Goal: Transaction & Acquisition: Book appointment/travel/reservation

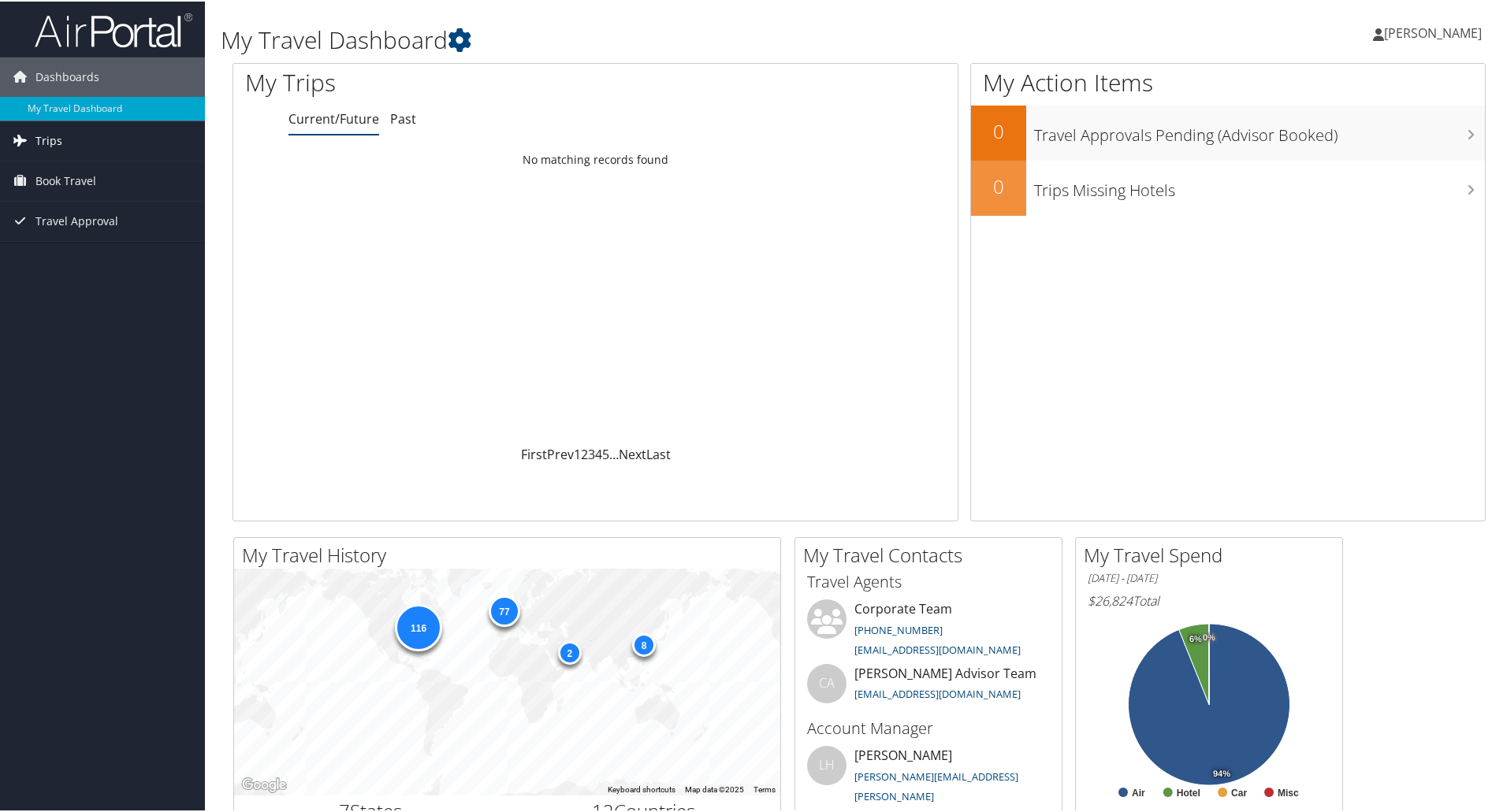
click at [57, 140] on span "Trips" at bounding box center [49, 139] width 27 height 39
click at [66, 242] on span "Book Travel" at bounding box center [66, 250] width 61 height 39
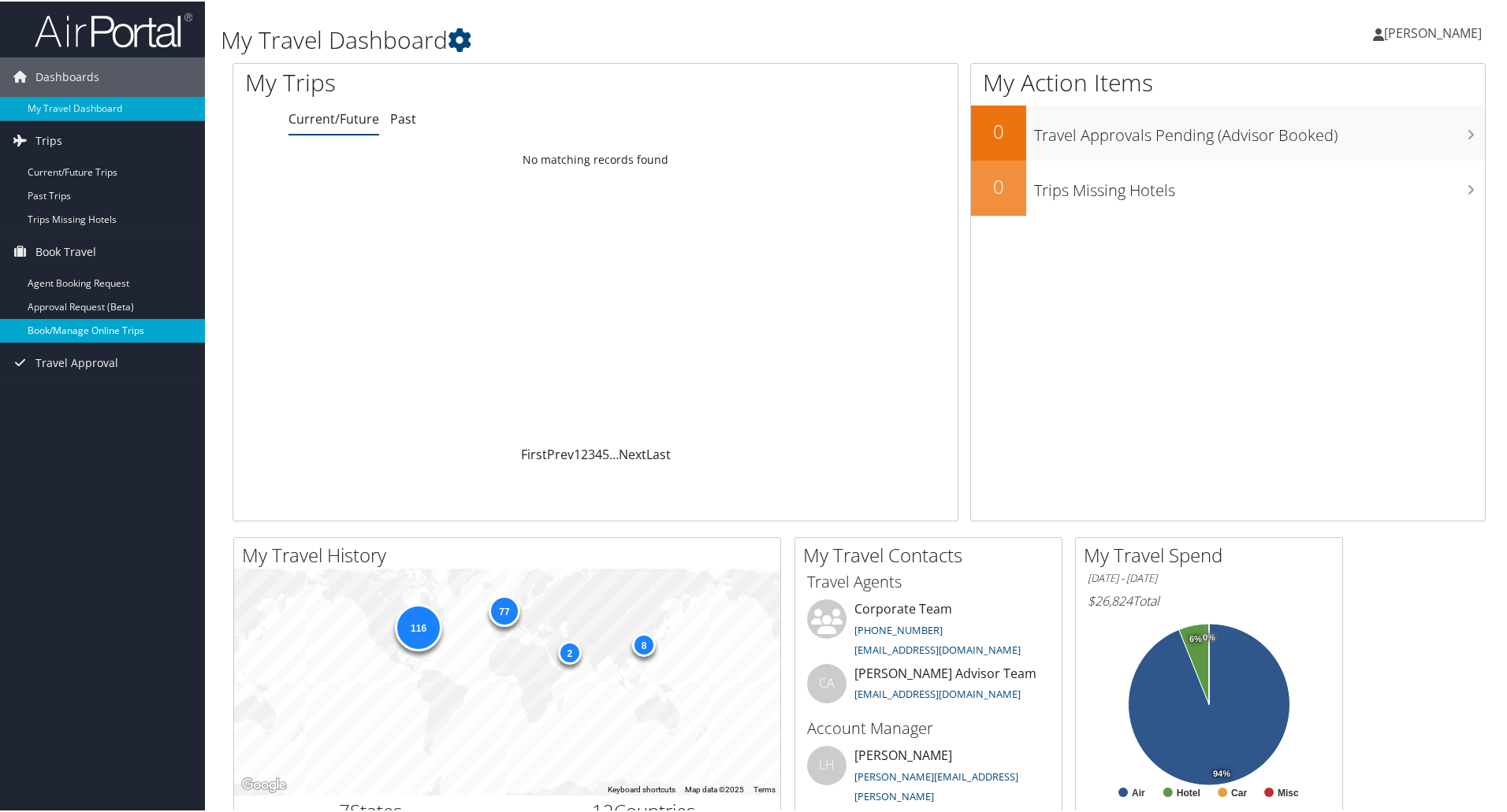
click at [78, 331] on link "Book/Manage Online Trips" at bounding box center [102, 329] width 205 height 23
